Goal: Task Accomplishment & Management: Manage account settings

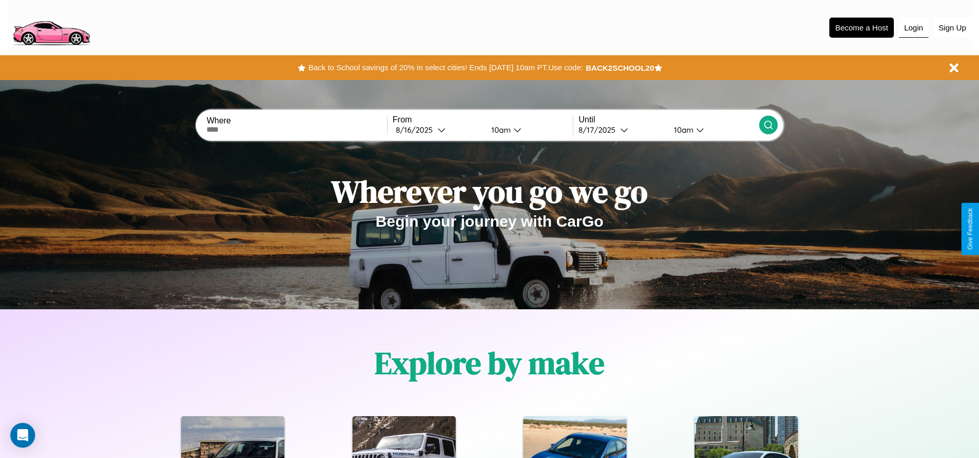
click at [914, 27] on button "Login" at bounding box center [913, 28] width 29 height 20
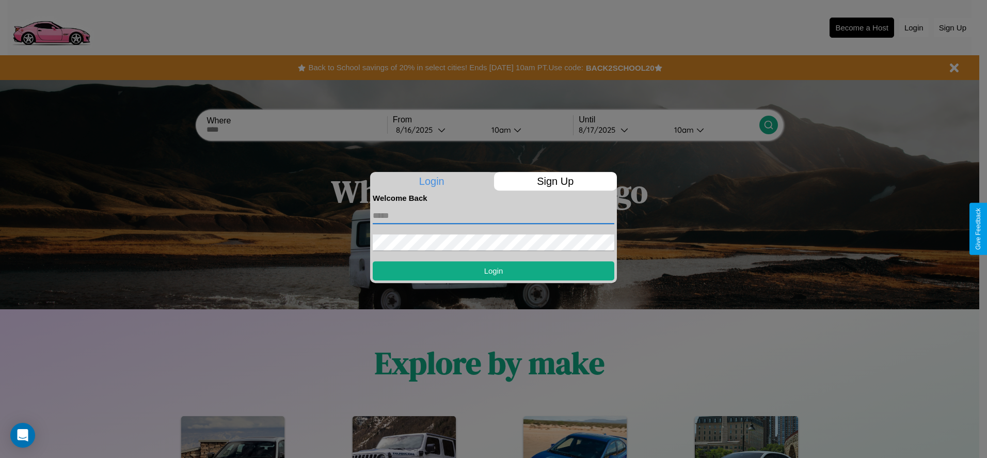
click at [494, 215] on input "text" at bounding box center [494, 216] width 242 height 17
type input "**********"
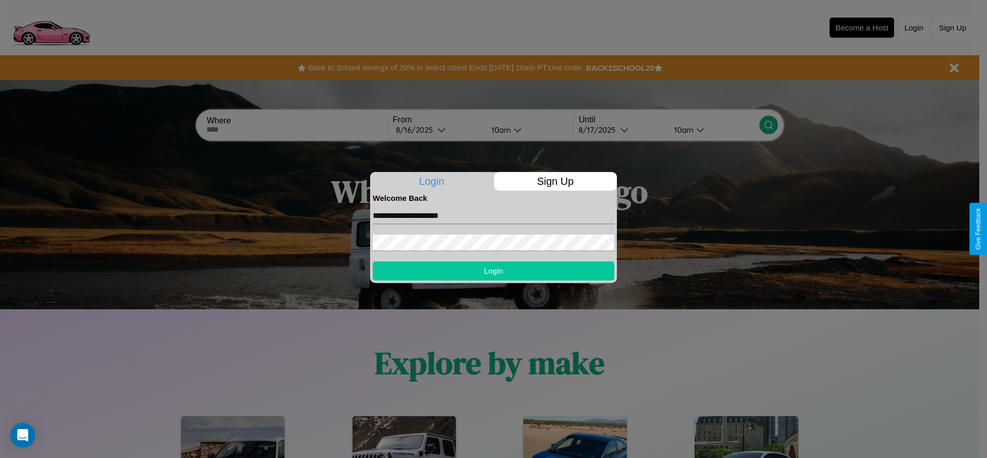
click at [494, 271] on button "Login" at bounding box center [494, 270] width 242 height 19
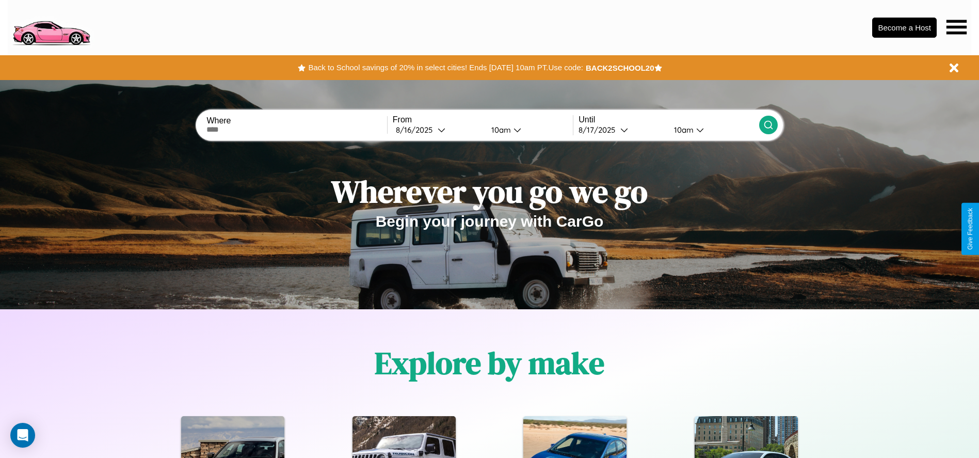
click at [957, 27] on icon at bounding box center [957, 27] width 20 height 14
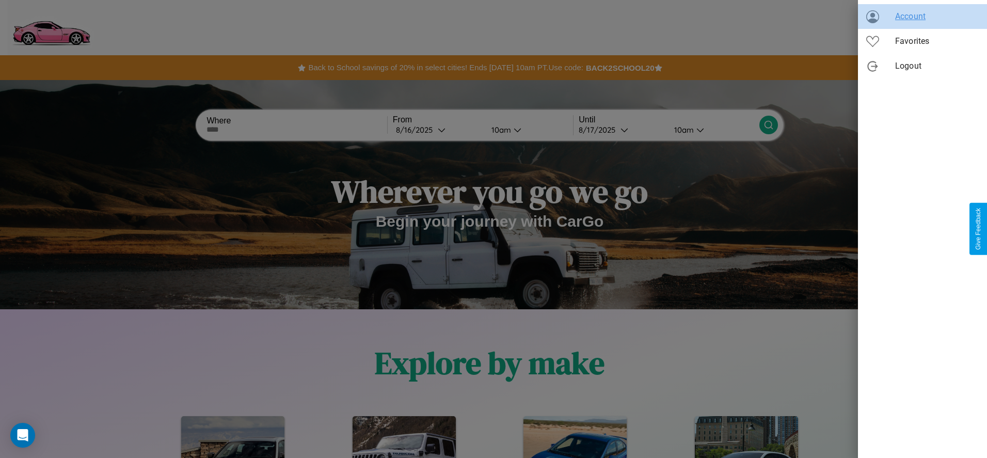
click at [923, 17] on span "Account" at bounding box center [937, 16] width 84 height 12
